Goal: Information Seeking & Learning: Check status

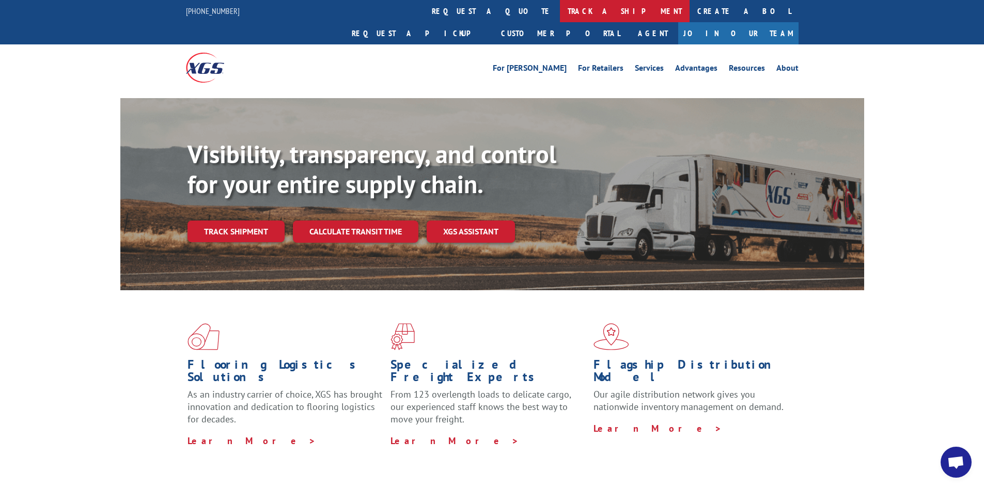
click at [560, 7] on link "track a shipment" at bounding box center [625, 11] width 130 height 22
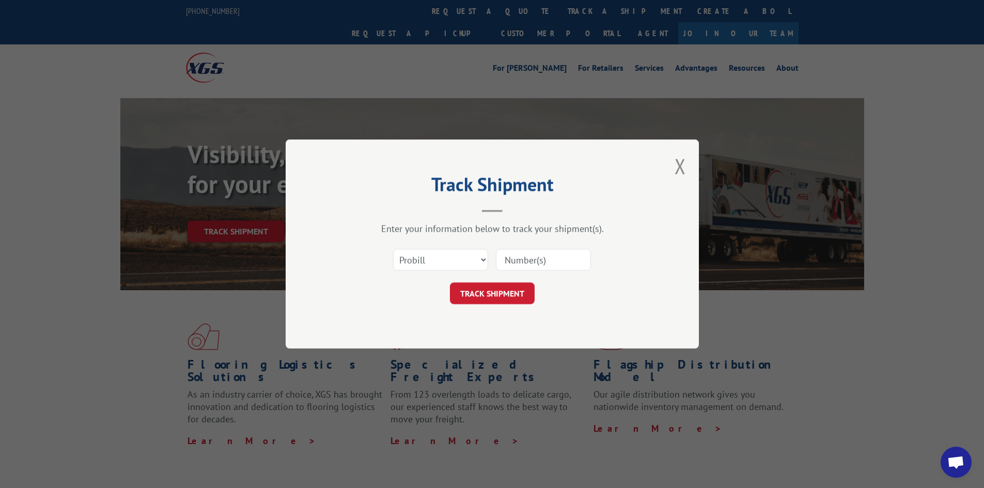
click at [512, 258] on input at bounding box center [543, 260] width 95 height 22
paste input "17477408"
type input "17477408"
click at [496, 294] on button "TRACK SHIPMENT" at bounding box center [492, 293] width 85 height 22
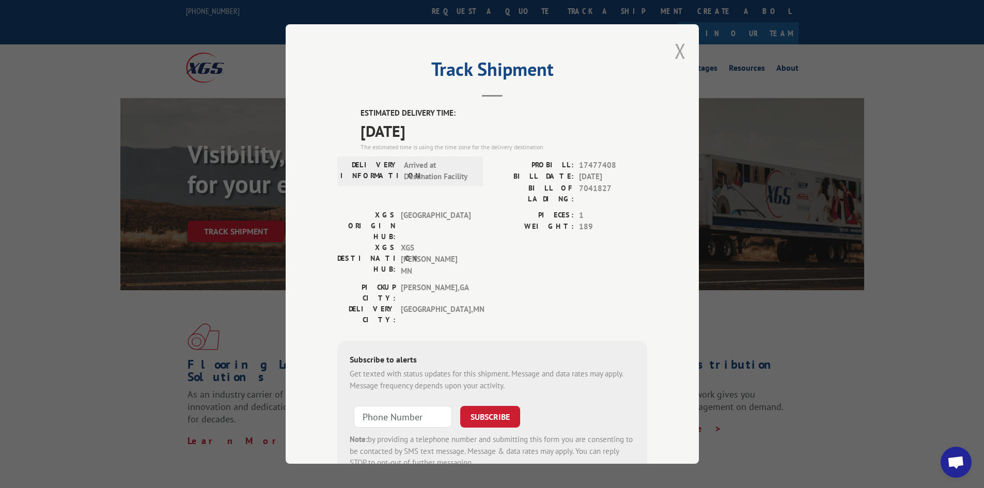
click at [676, 51] on button "Close modal" at bounding box center [679, 50] width 11 height 27
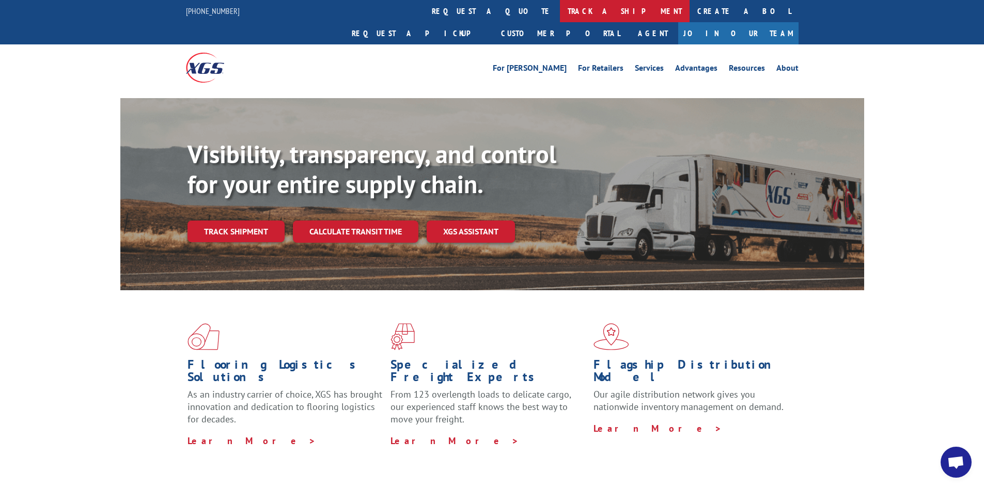
click at [560, 8] on link "track a shipment" at bounding box center [625, 11] width 130 height 22
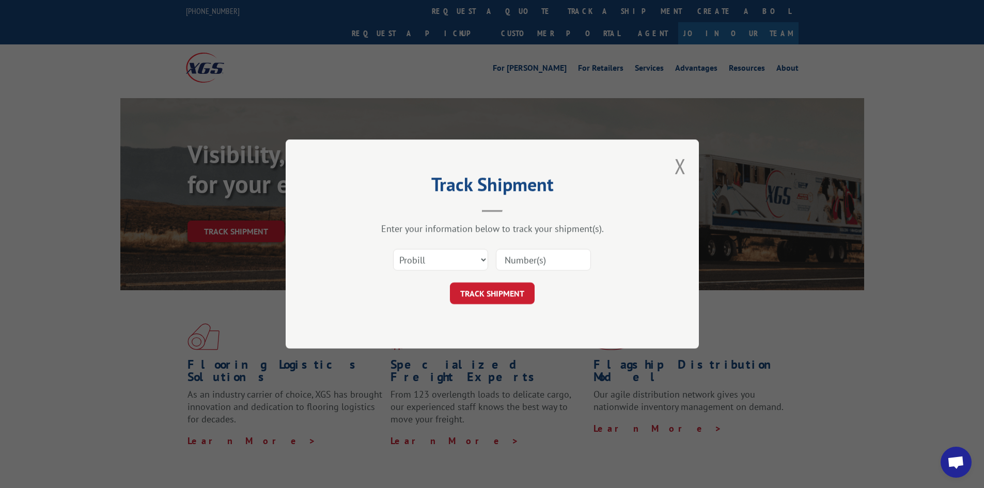
click at [511, 257] on input at bounding box center [543, 260] width 95 height 22
paste input "17477435"
type input "17477435"
click at [497, 296] on button "TRACK SHIPMENT" at bounding box center [492, 293] width 85 height 22
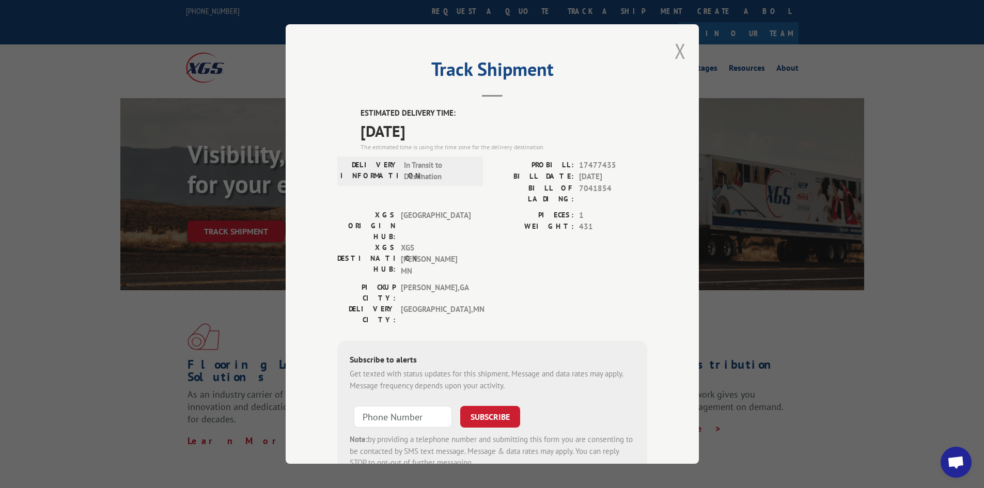
click at [675, 48] on button "Close modal" at bounding box center [679, 50] width 11 height 27
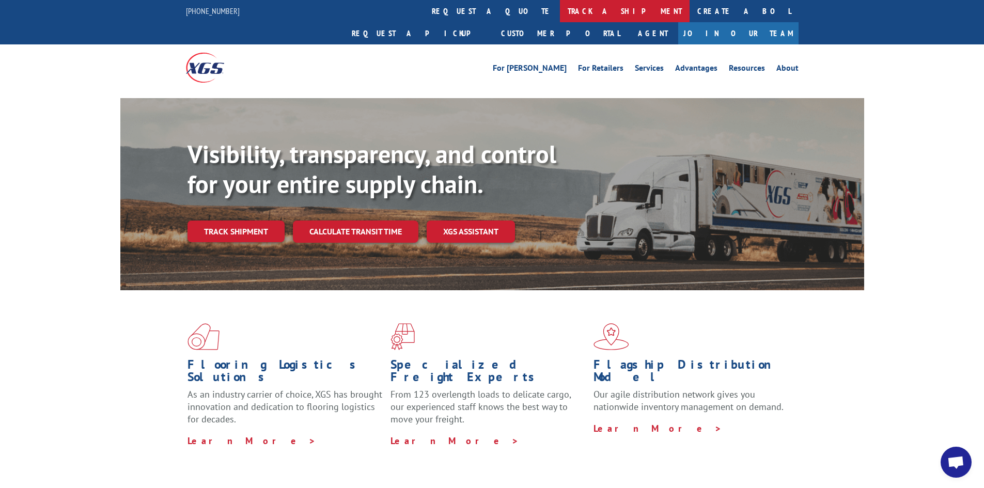
click at [560, 10] on link "track a shipment" at bounding box center [625, 11] width 130 height 22
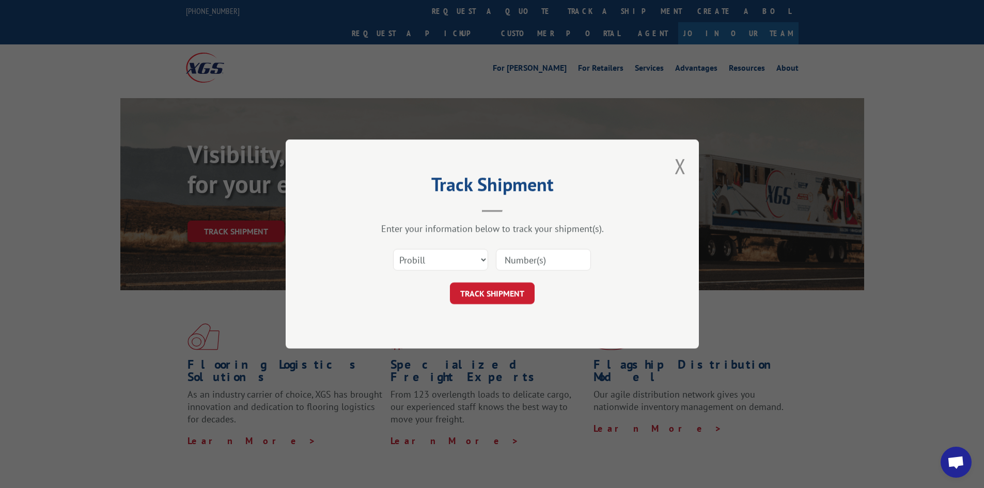
click at [502, 261] on input at bounding box center [543, 260] width 95 height 22
paste input "17477436"
type input "17477436"
click at [495, 297] on button "TRACK SHIPMENT" at bounding box center [492, 293] width 85 height 22
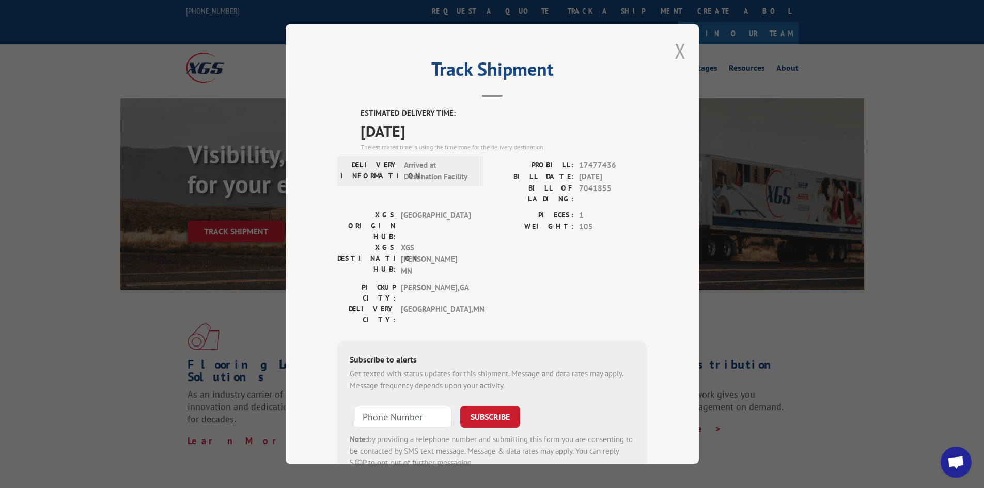
click at [678, 49] on button "Close modal" at bounding box center [679, 50] width 11 height 27
